Goal: Transaction & Acquisition: Purchase product/service

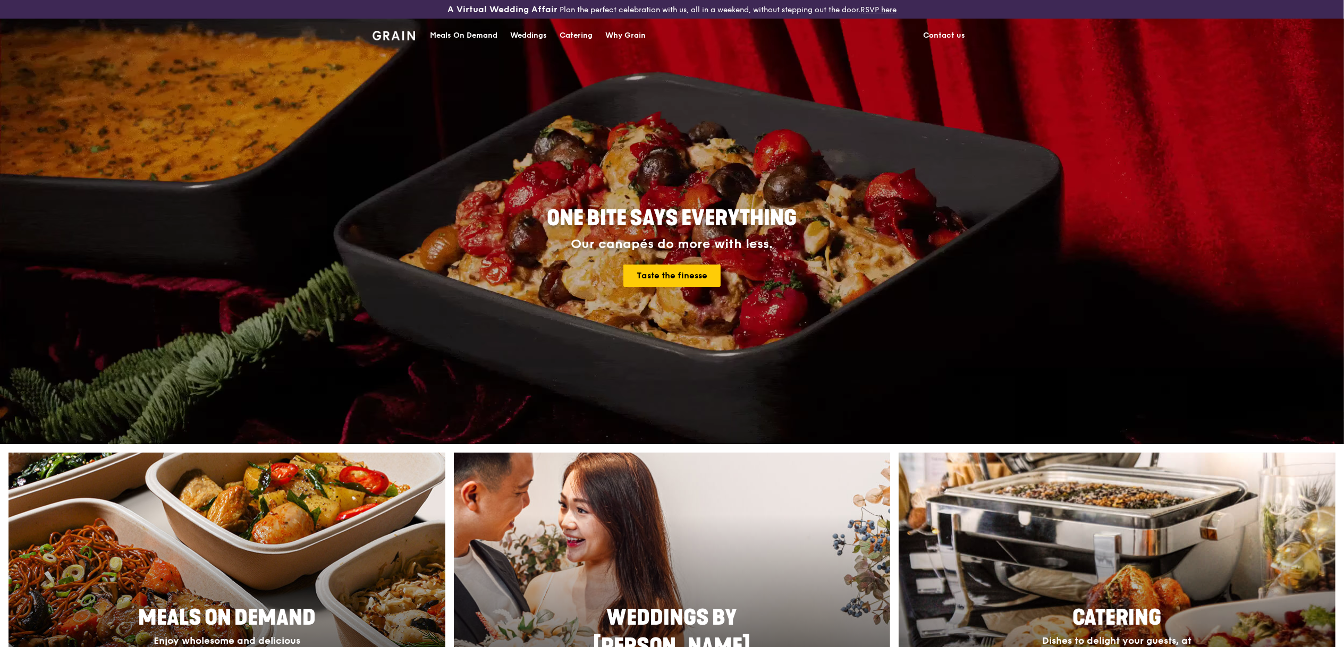
click at [577, 35] on div "Catering" at bounding box center [575, 36] width 33 height 32
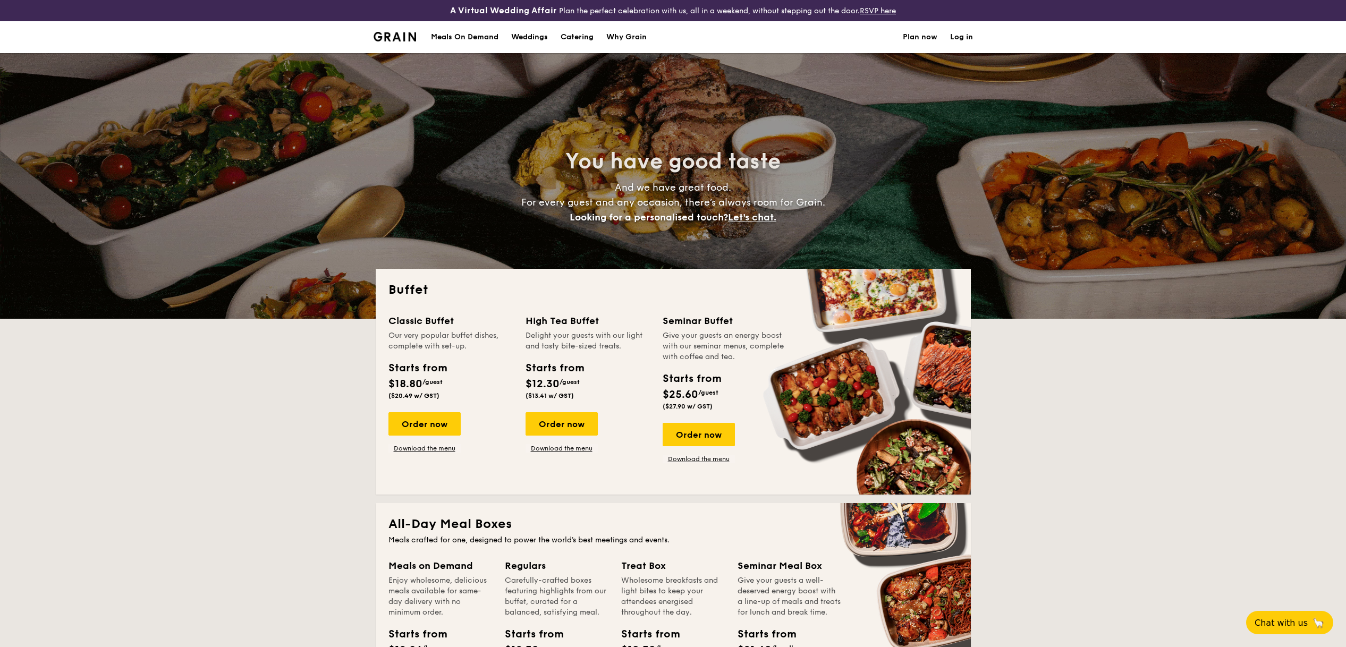
select select
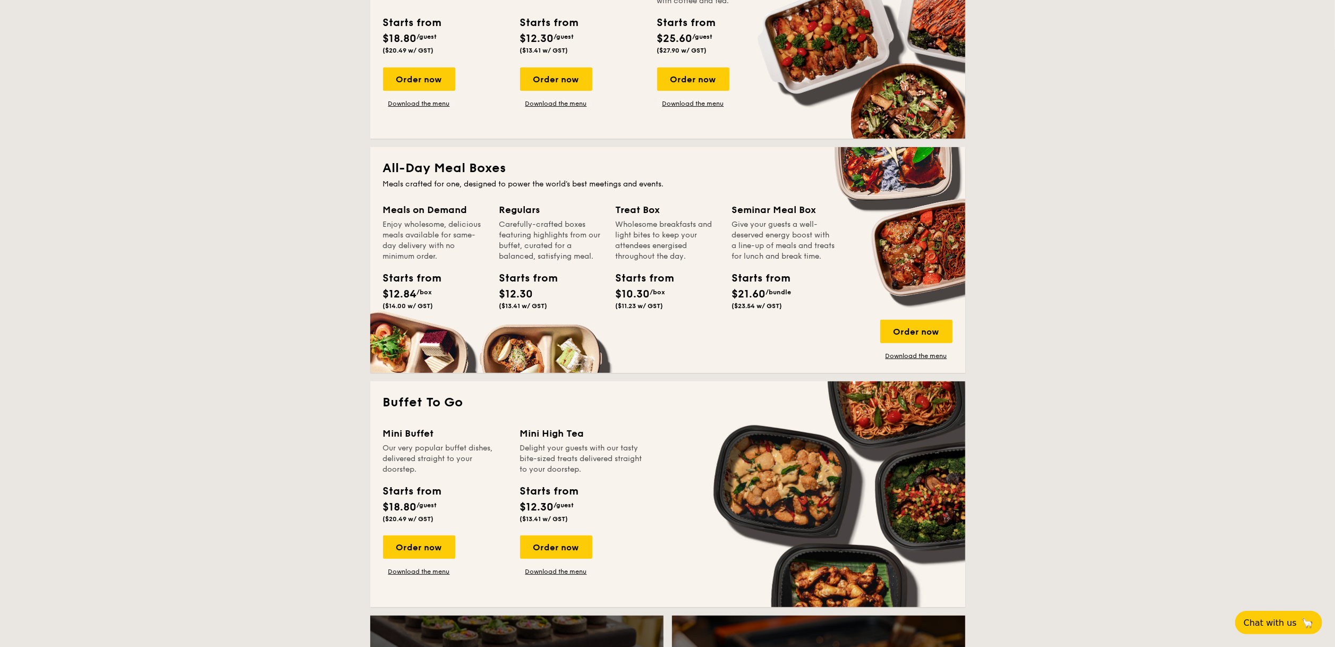
scroll to position [359, 0]
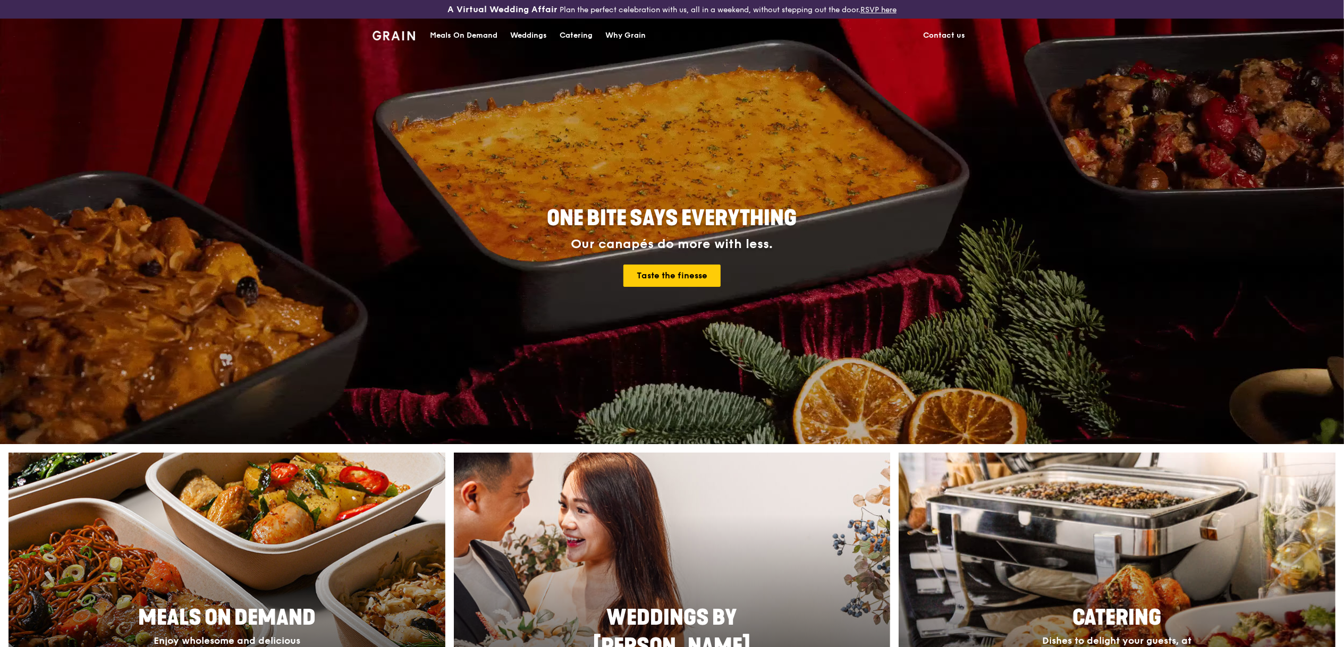
click at [461, 36] on div "Meals On Demand" at bounding box center [463, 36] width 67 height 32
